Goal: Information Seeking & Learning: Learn about a topic

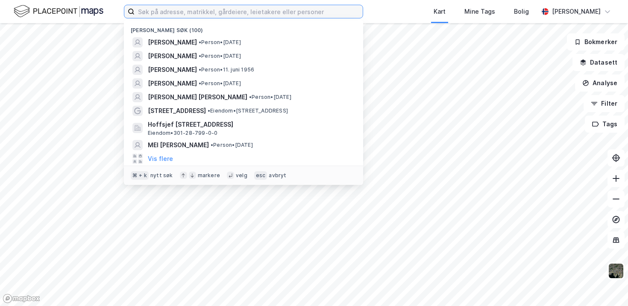
click at [232, 15] on input at bounding box center [249, 11] width 228 height 13
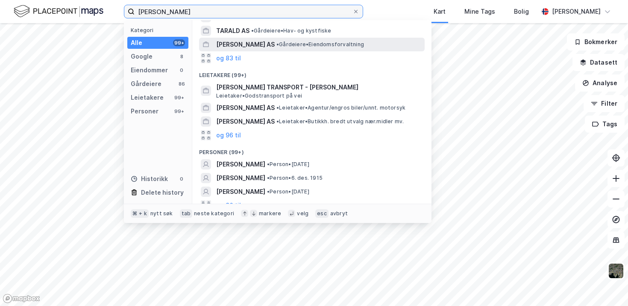
scroll to position [103, 0]
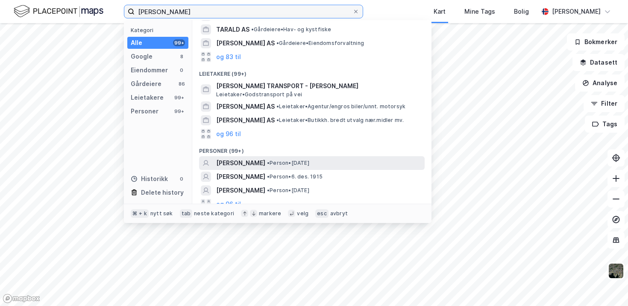
type input "[PERSON_NAME]"
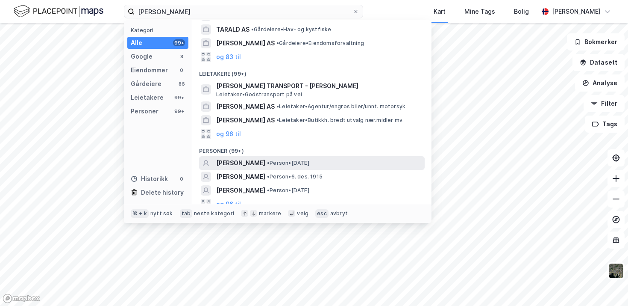
click at [265, 159] on span "[PERSON_NAME]" at bounding box center [240, 163] width 49 height 10
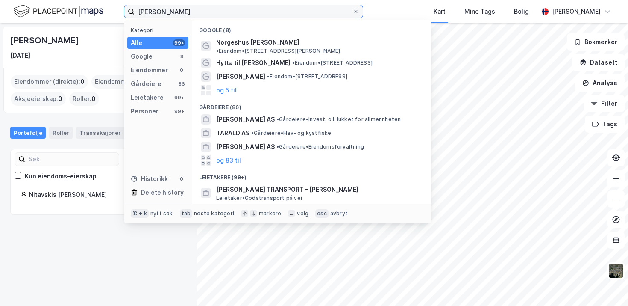
click at [198, 8] on input "[PERSON_NAME]" at bounding box center [244, 11] width 218 height 13
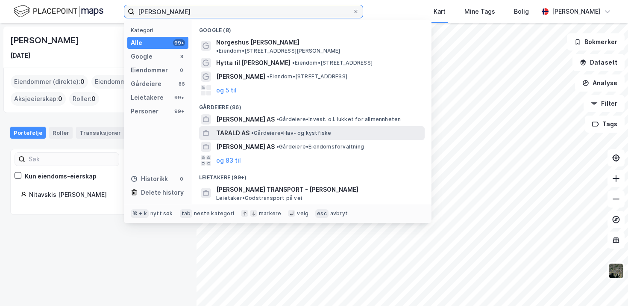
scroll to position [103, 0]
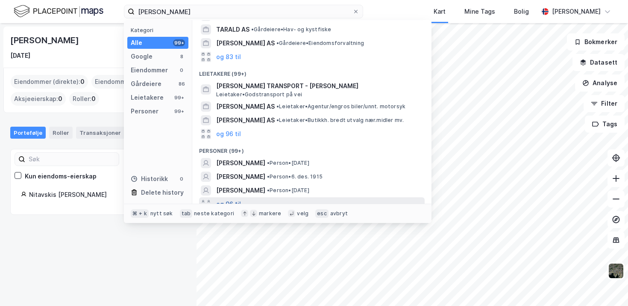
click at [239, 199] on button "og 96 til" at bounding box center [228, 204] width 25 height 10
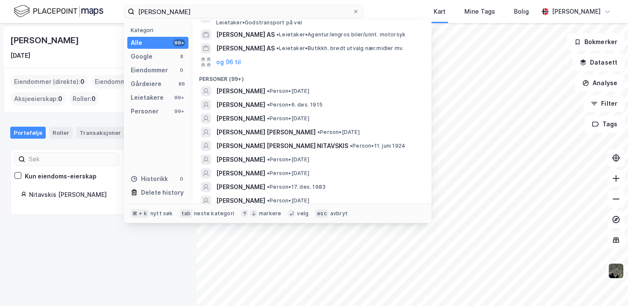
scroll to position [175, 0]
click at [265, 86] on span "[PERSON_NAME]" at bounding box center [240, 91] width 49 height 10
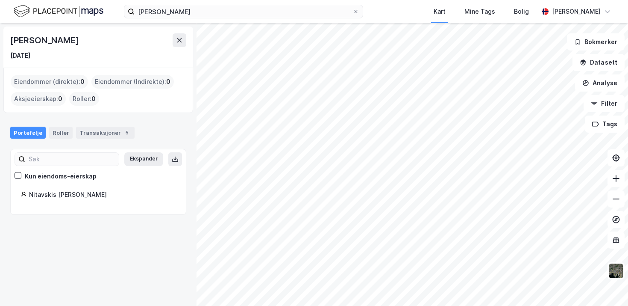
click at [66, 43] on div "[PERSON_NAME]" at bounding box center [45, 40] width 70 height 14
copy div "[PERSON_NAME]"
click at [59, 86] on div "Eiendommer (direkte) : 0" at bounding box center [49, 82] width 77 height 14
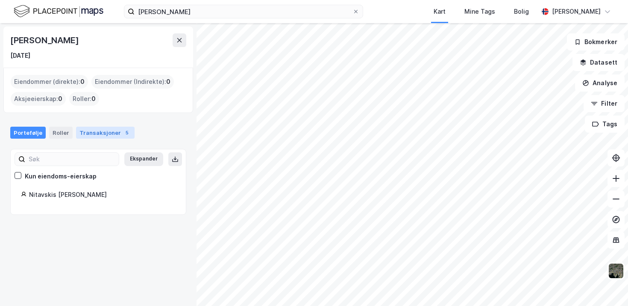
click at [82, 132] on div "Transaksjoner 5" at bounding box center [105, 133] width 59 height 12
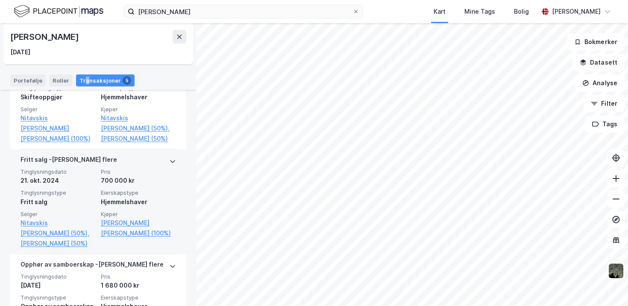
scroll to position [249, 0]
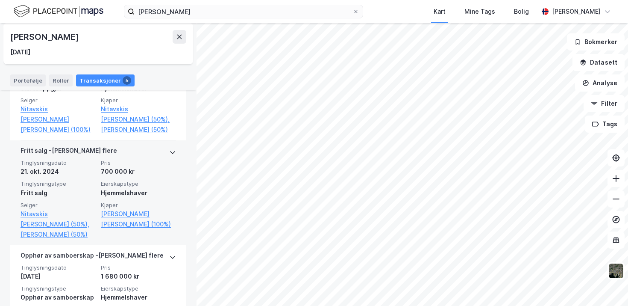
click at [141, 166] on span "Pris" at bounding box center [138, 162] width 75 height 7
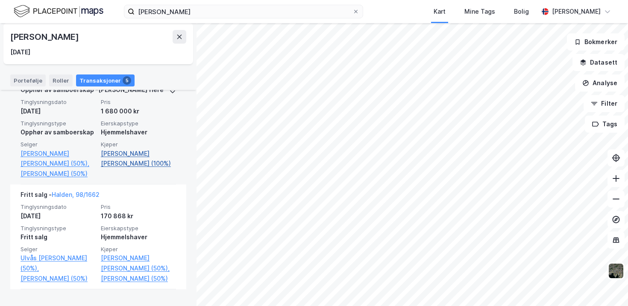
scroll to position [474, 0]
